Goal: Task Accomplishment & Management: Use online tool/utility

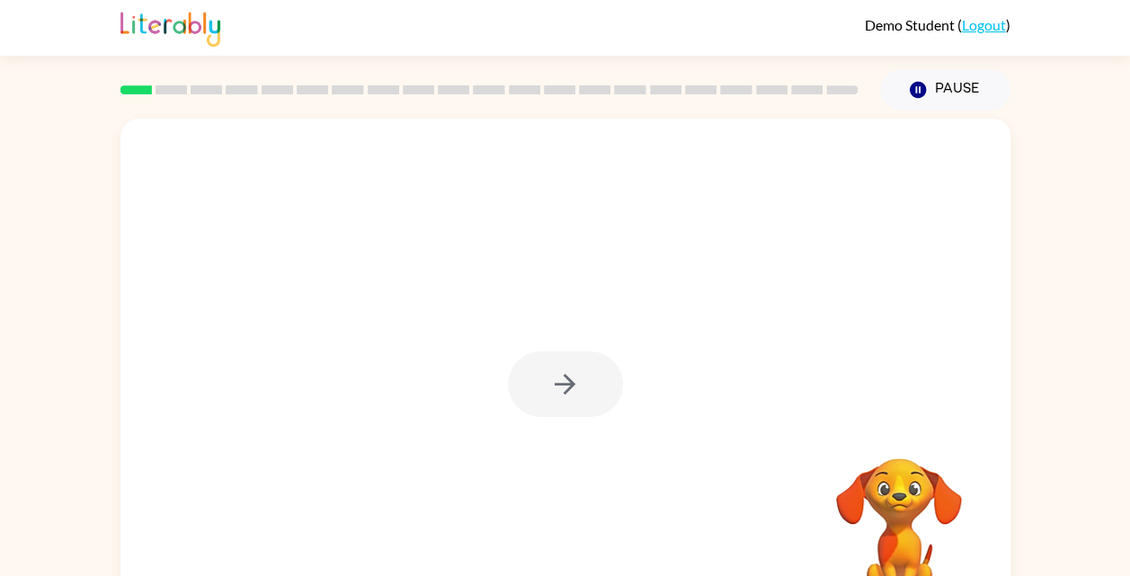
scroll to position [56, 0]
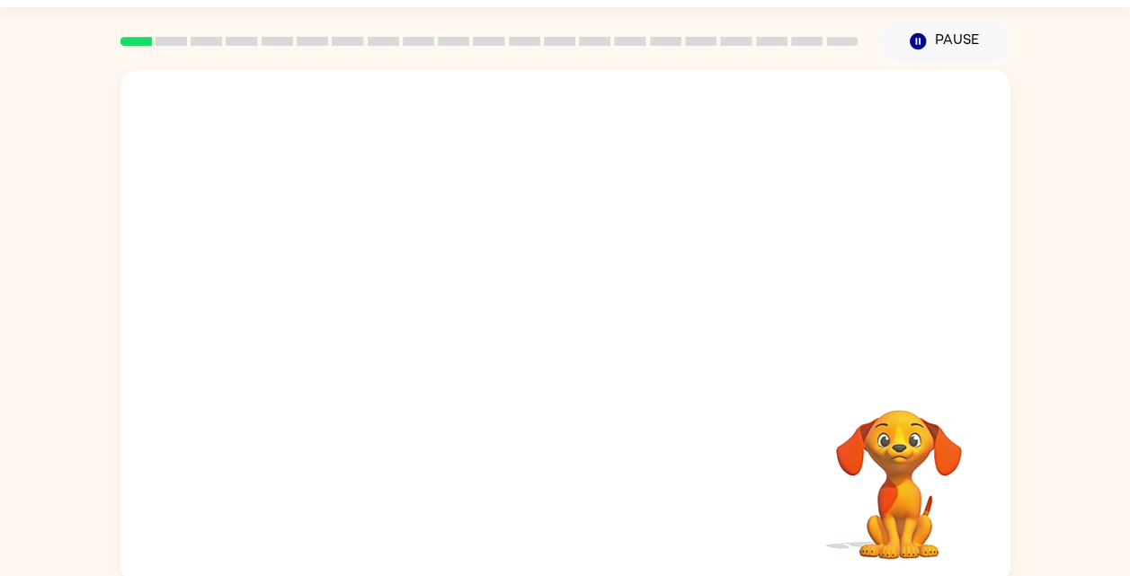
scroll to position [56, 0]
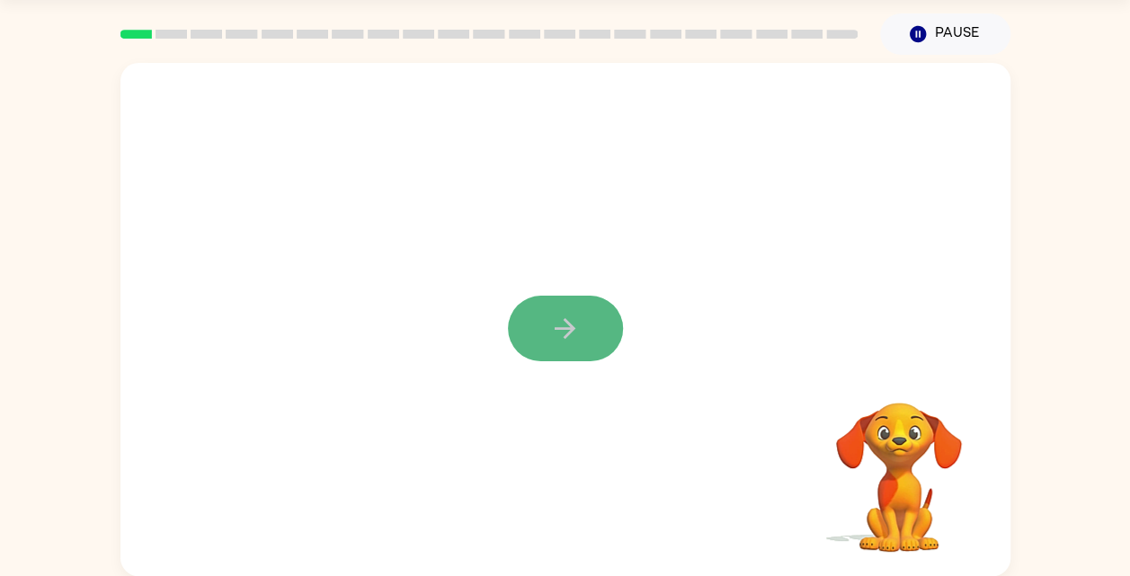
click at [571, 336] on icon "button" at bounding box center [564, 328] width 31 height 31
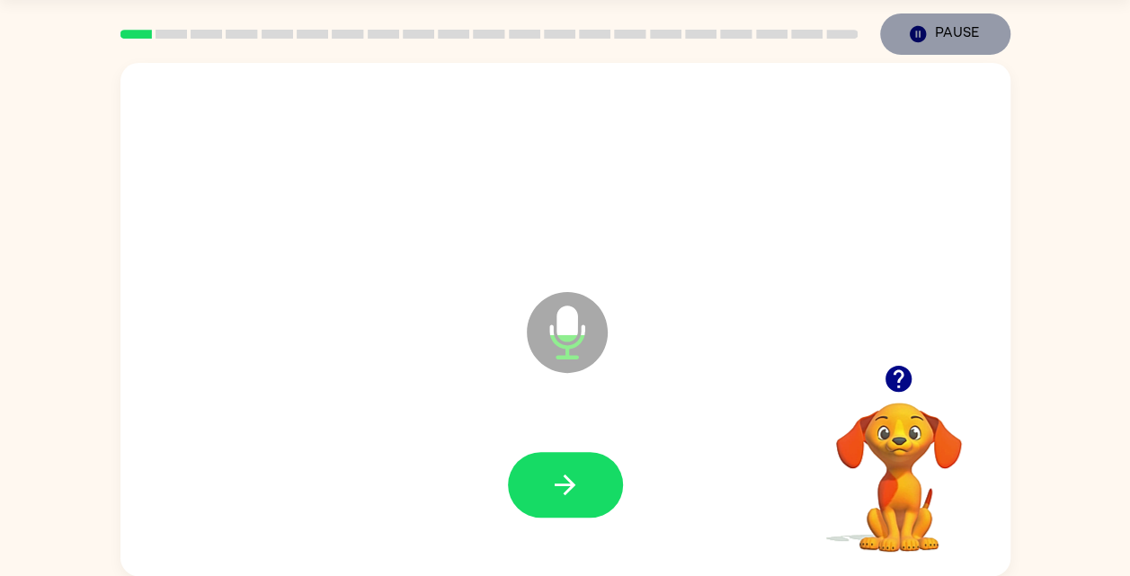
click at [955, 28] on button "Pause Pause" at bounding box center [945, 33] width 130 height 41
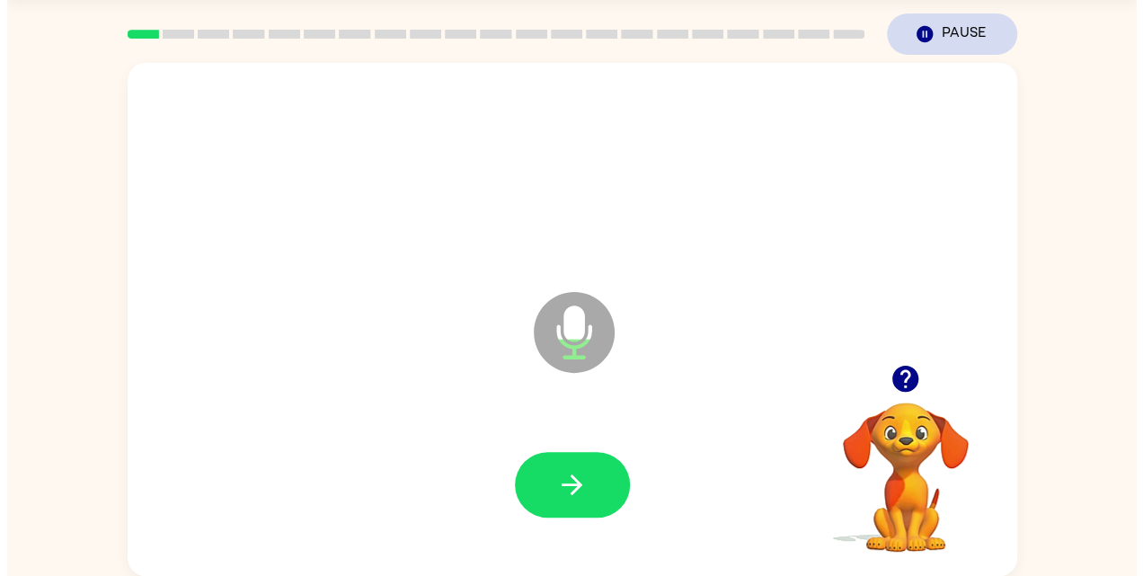
scroll to position [0, 0]
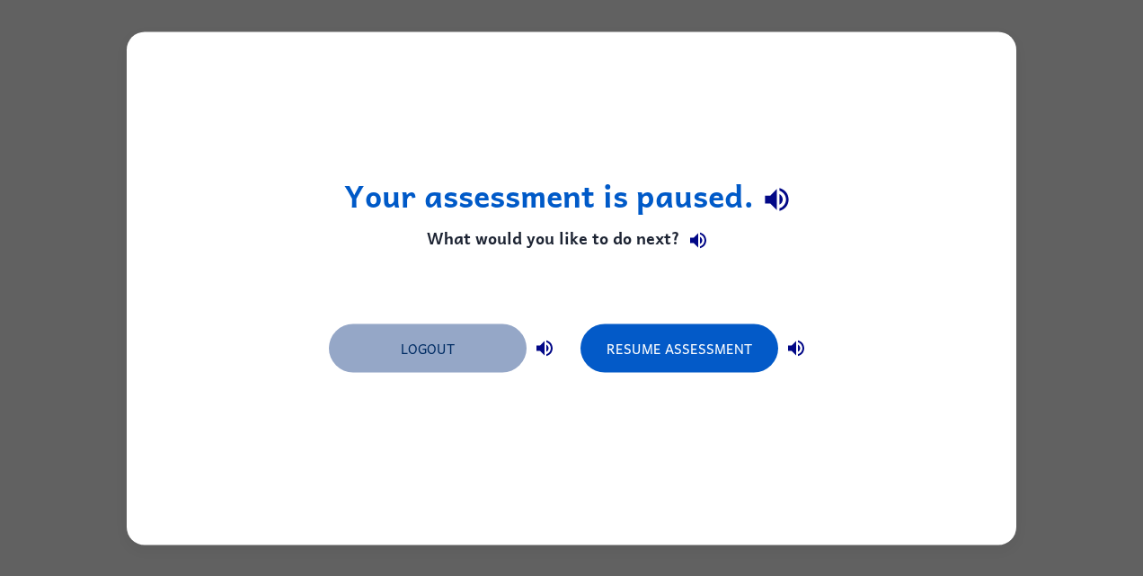
click at [446, 350] on button "Logout" at bounding box center [428, 348] width 198 height 49
